Goal: Book appointment/travel/reservation

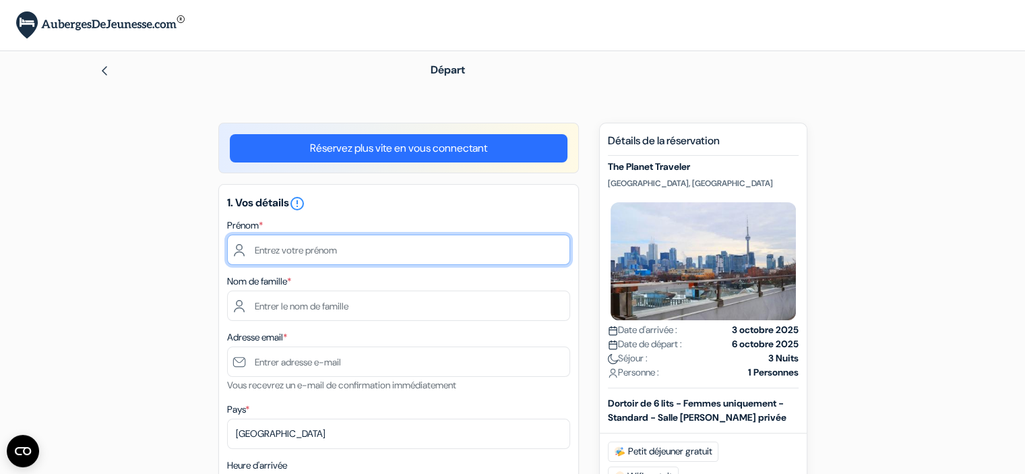
click at [356, 247] on input "text" at bounding box center [398, 250] width 343 height 30
type input "EUGENIE"
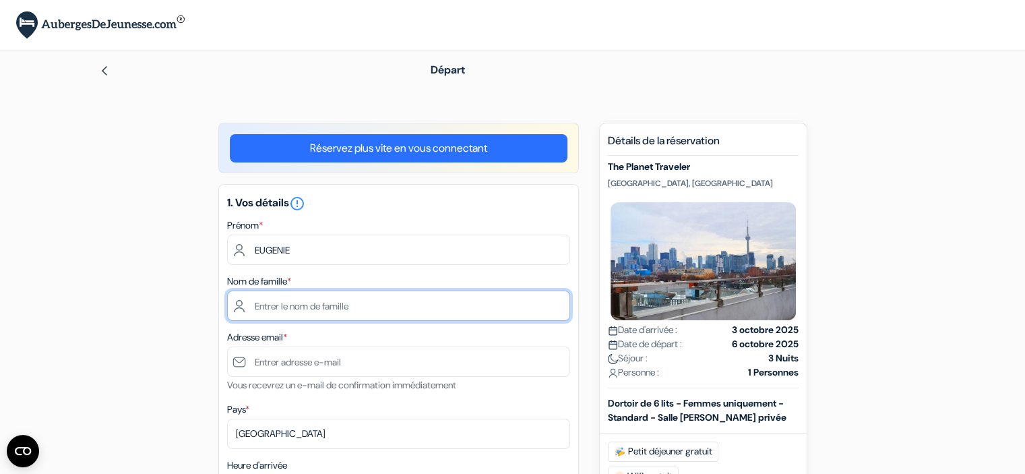
click at [375, 307] on input "text" at bounding box center [398, 306] width 343 height 30
type input "b"
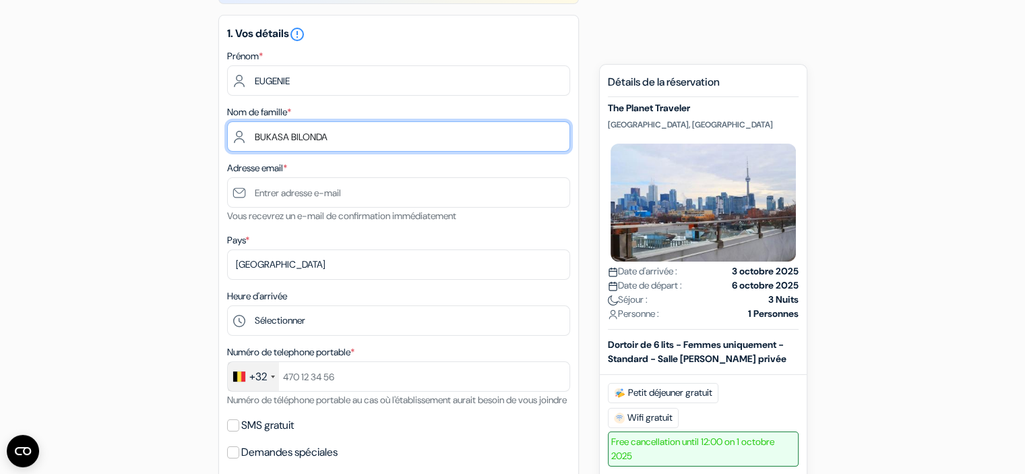
scroll to position [202, 0]
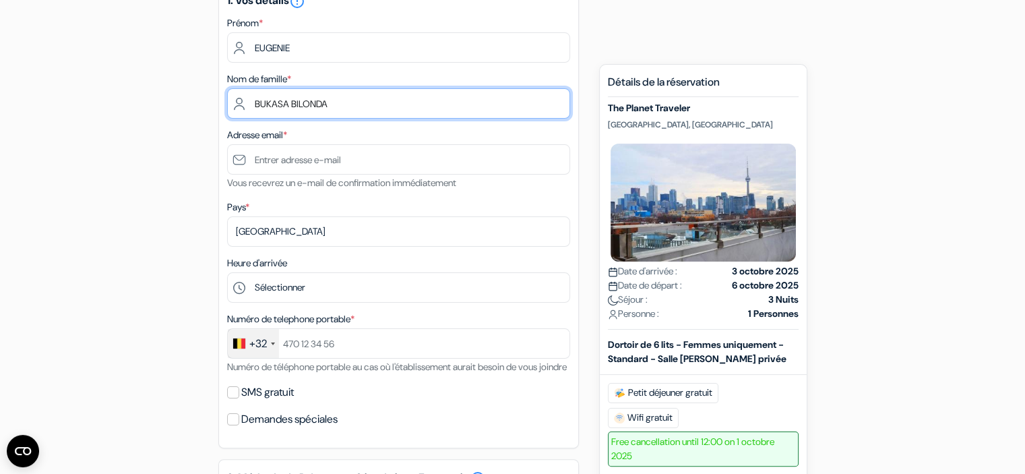
type input "BUKASA BILONDA"
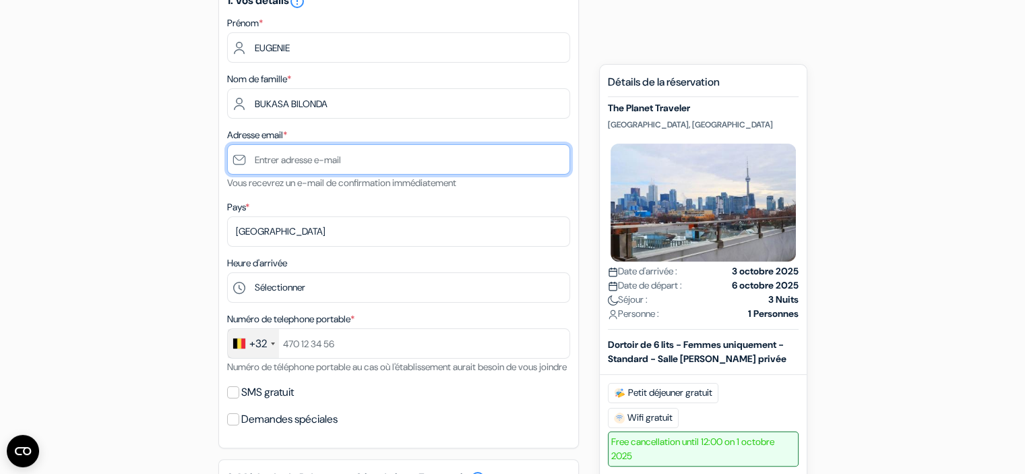
click at [324, 162] on input "text" at bounding box center [398, 159] width 343 height 30
type input "[EMAIL_ADDRESS][DOMAIN_NAME]"
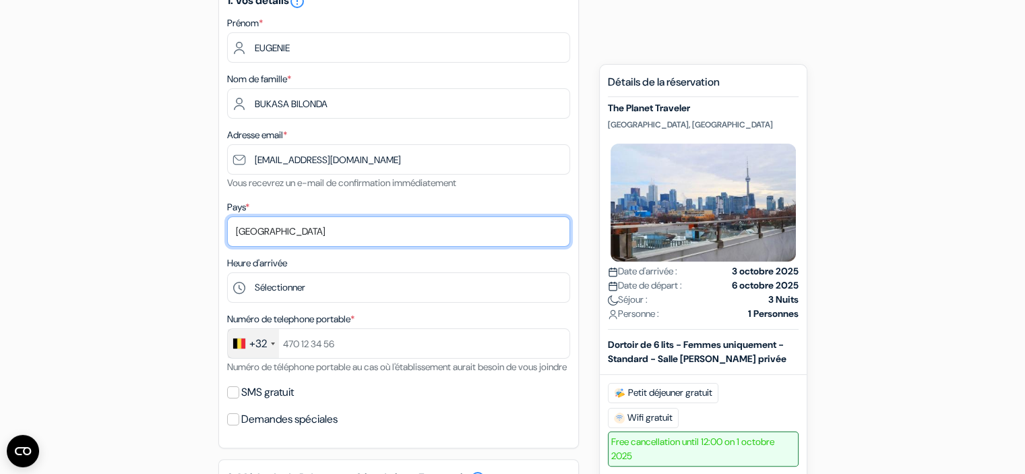
click at [351, 235] on select "Selectionner le pays Abkhazie Afghanistan Afrique Du sud Albanie Algérie Allema…" at bounding box center [398, 231] width 343 height 30
select select "177"
click at [227, 217] on select "Selectionner le pays Abkhazie Afghanistan Afrique Du sud Albanie Algérie Allema…" at bounding box center [398, 231] width 343 height 30
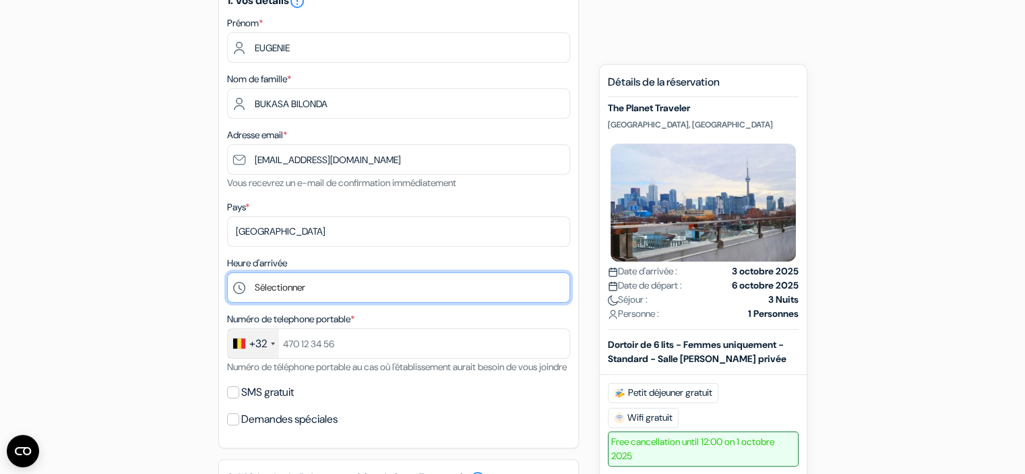
click at [315, 291] on select "Sélectionner 1:00 2:00 3:00 4:00 5:00 6:00 7:00 8:00 9:00 10:00 11:00 12:00 13:…" at bounding box center [398, 287] width 343 height 30
select select "20"
click at [227, 273] on select "Sélectionner 1:00 2:00 3:00 4:00 5:00 6:00 7:00 8:00 9:00 10:00 11:00 12:00 13:…" at bounding box center [398, 287] width 343 height 30
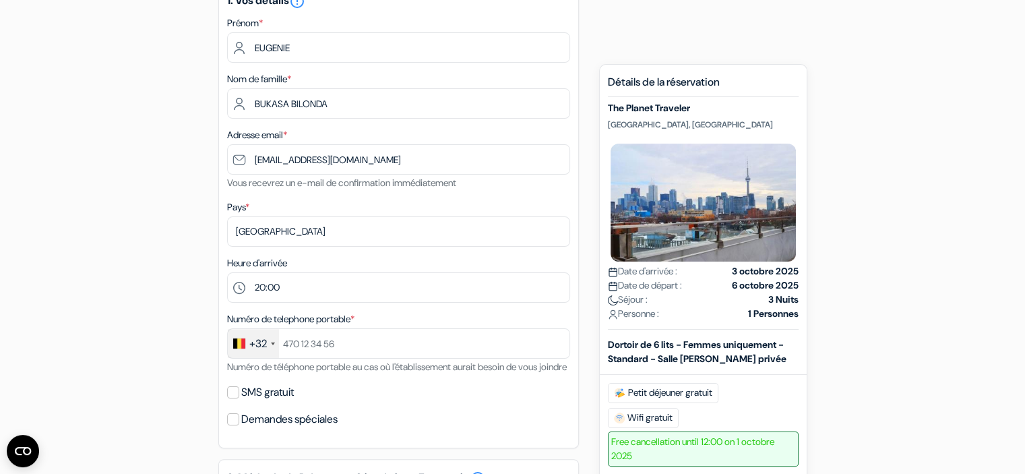
click at [272, 345] on div at bounding box center [273, 343] width 4 height 3
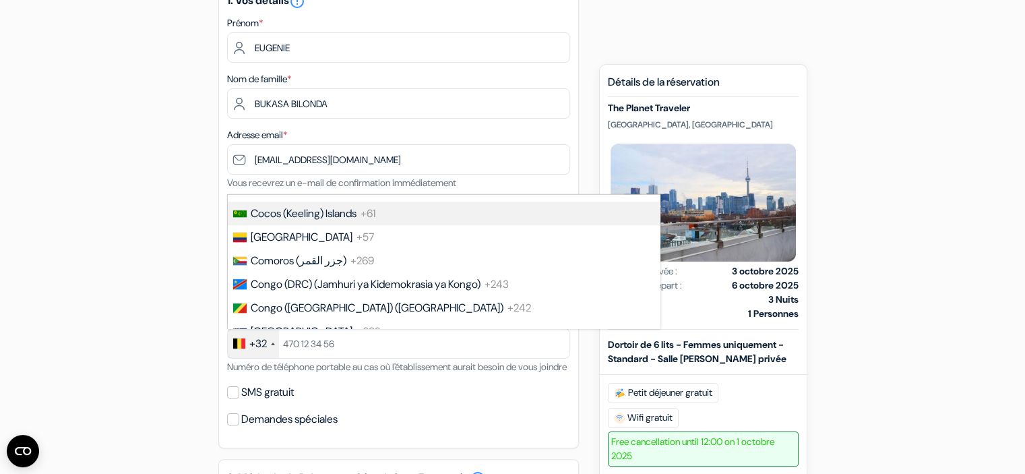
scroll to position [1226, 0]
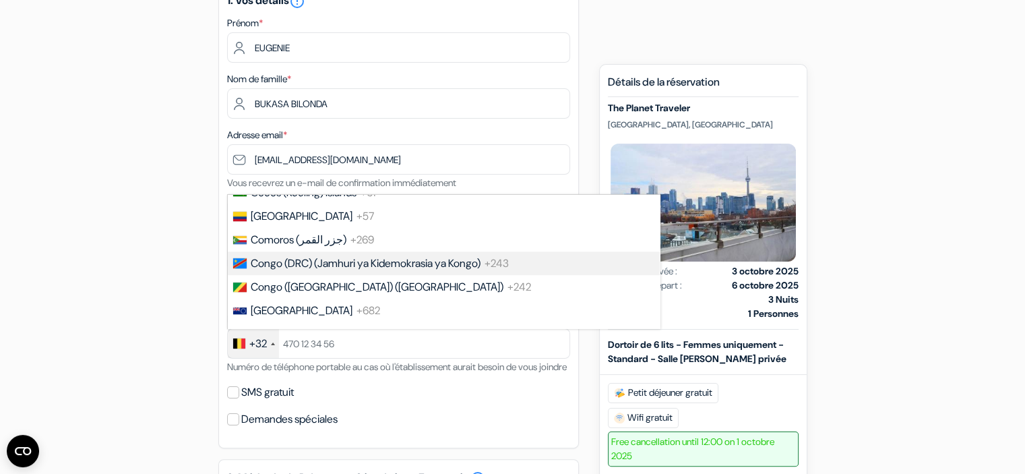
click at [354, 270] on span "Congo (DRC) (Jamhuri ya Kidemokrasia ya Kongo)" at bounding box center [366, 263] width 230 height 14
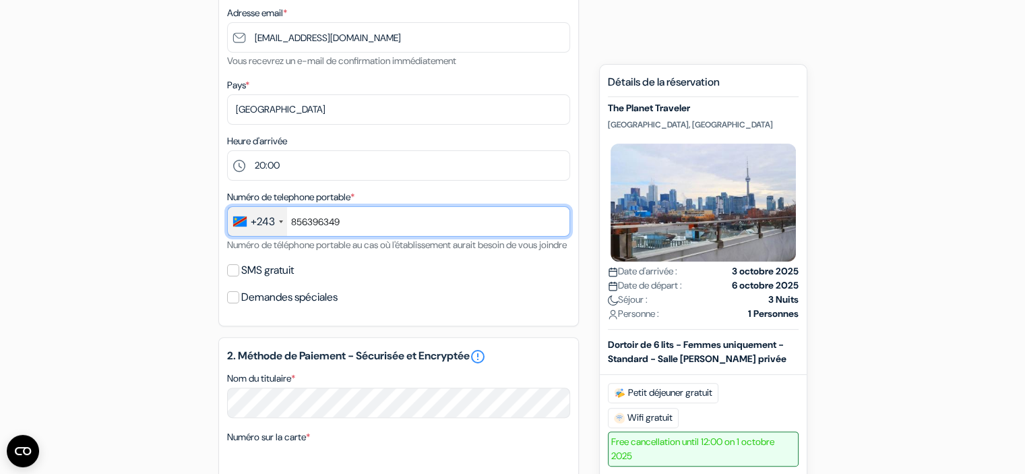
scroll to position [337, 0]
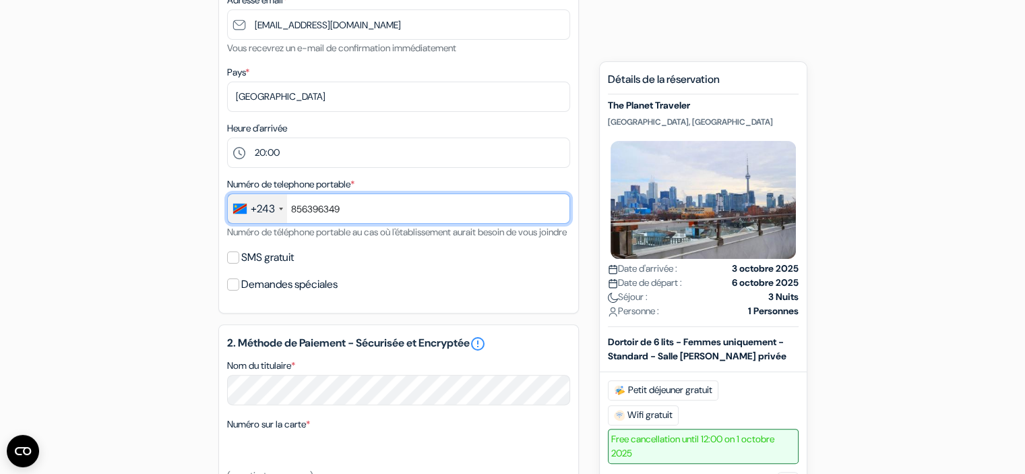
type input "856396349"
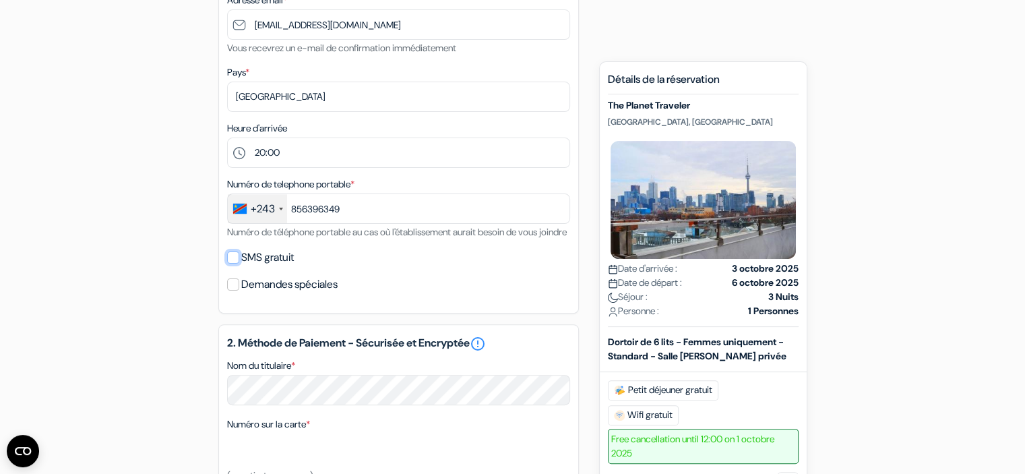
click at [234, 264] on input "SMS gratuit" at bounding box center [233, 257] width 12 height 12
checkbox input "true"
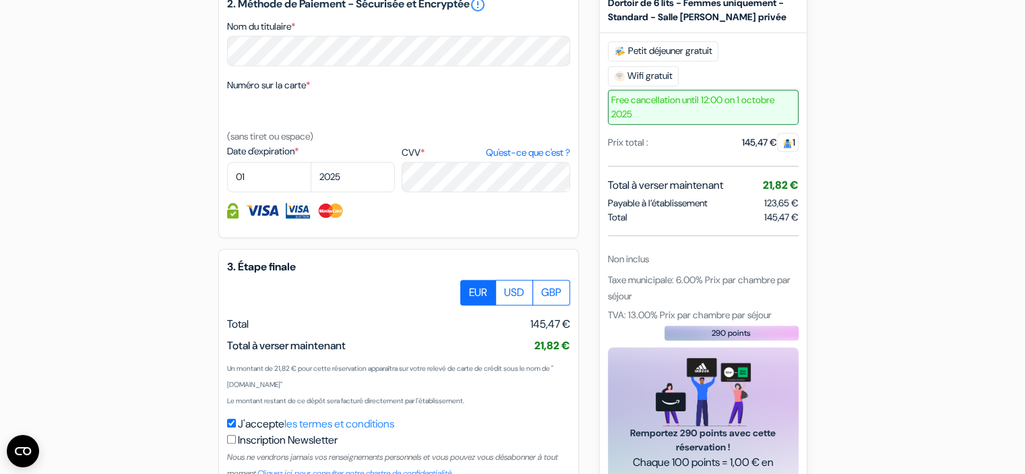
scroll to position [741, 0]
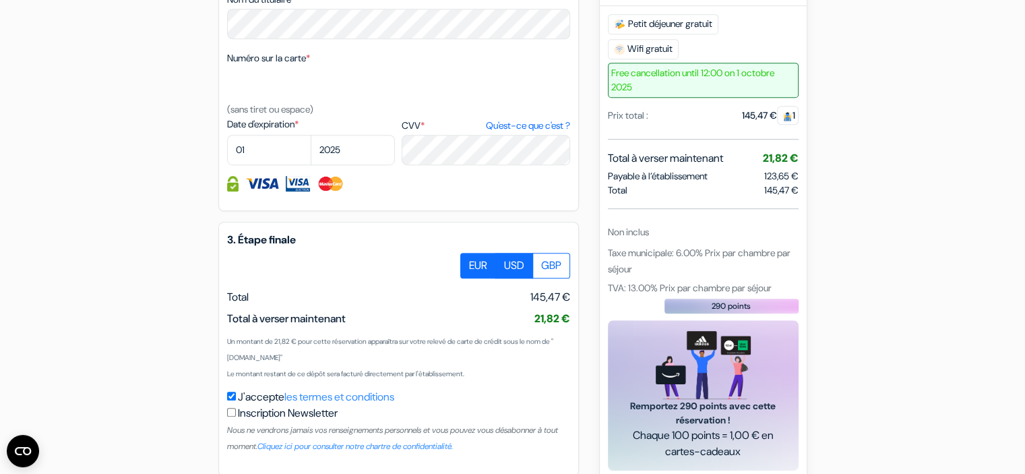
click at [511, 278] on label "USD" at bounding box center [514, 266] width 38 height 26
click at [470, 262] on input "USD" at bounding box center [465, 257] width 9 height 9
radio input "true"
click at [375, 164] on select "2025 2026 2027 2028 2029 2030 2031 2032 2033 2034 2035 2036 2037 2038 2039 2040…" at bounding box center [353, 150] width 84 height 30
select select "2028"
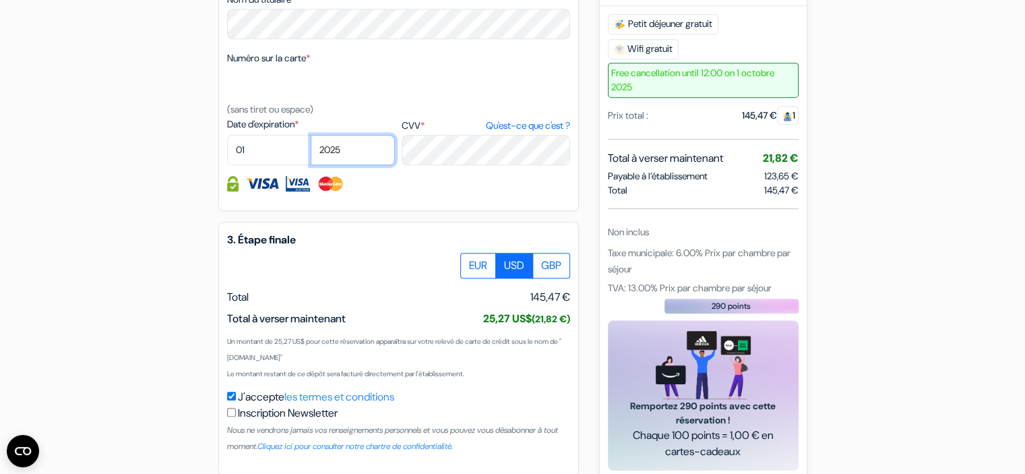
click at [311, 152] on select "2025 2026 2027 2028 2029 2030 2031 2032 2033 2034 2035 2036 2037 2038 2039 2040…" at bounding box center [353, 150] width 84 height 30
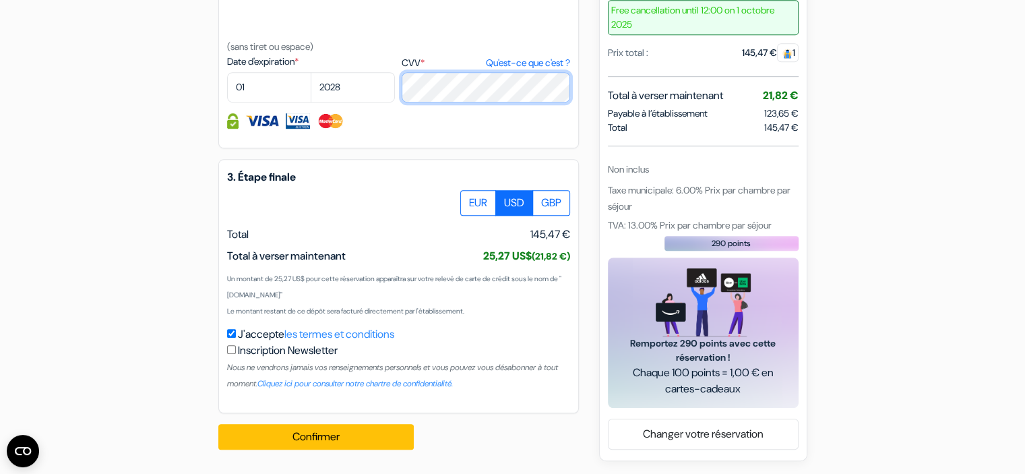
scroll to position [821, 0]
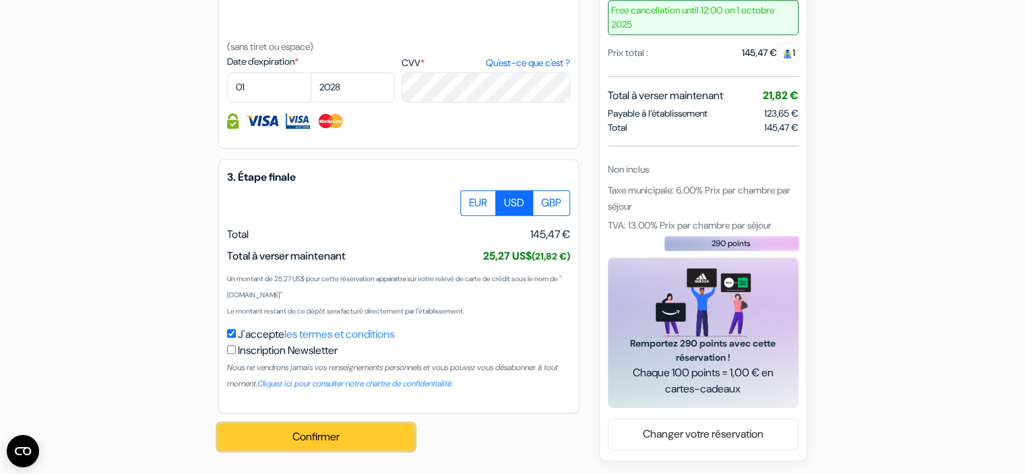
click at [330, 439] on button "Confirmer Loading..." at bounding box center [315, 437] width 195 height 26
